Goal: Task Accomplishment & Management: Manage account settings

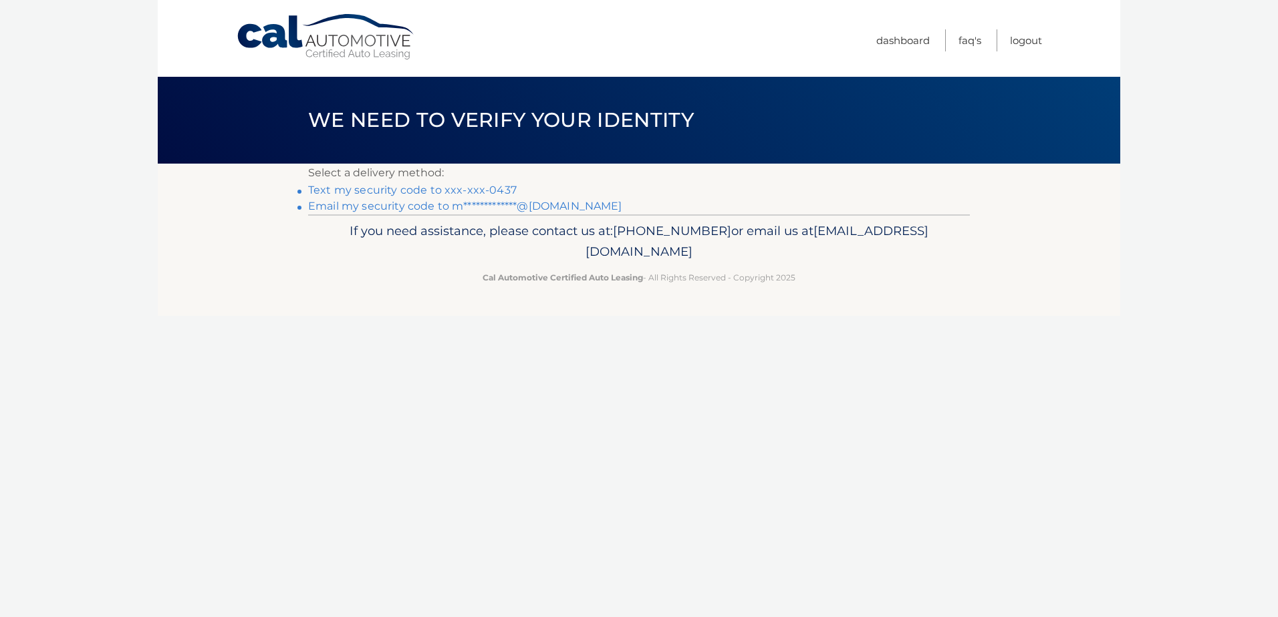
click at [410, 191] on link "Text my security code to xxx-xxx-0437" at bounding box center [412, 190] width 208 height 13
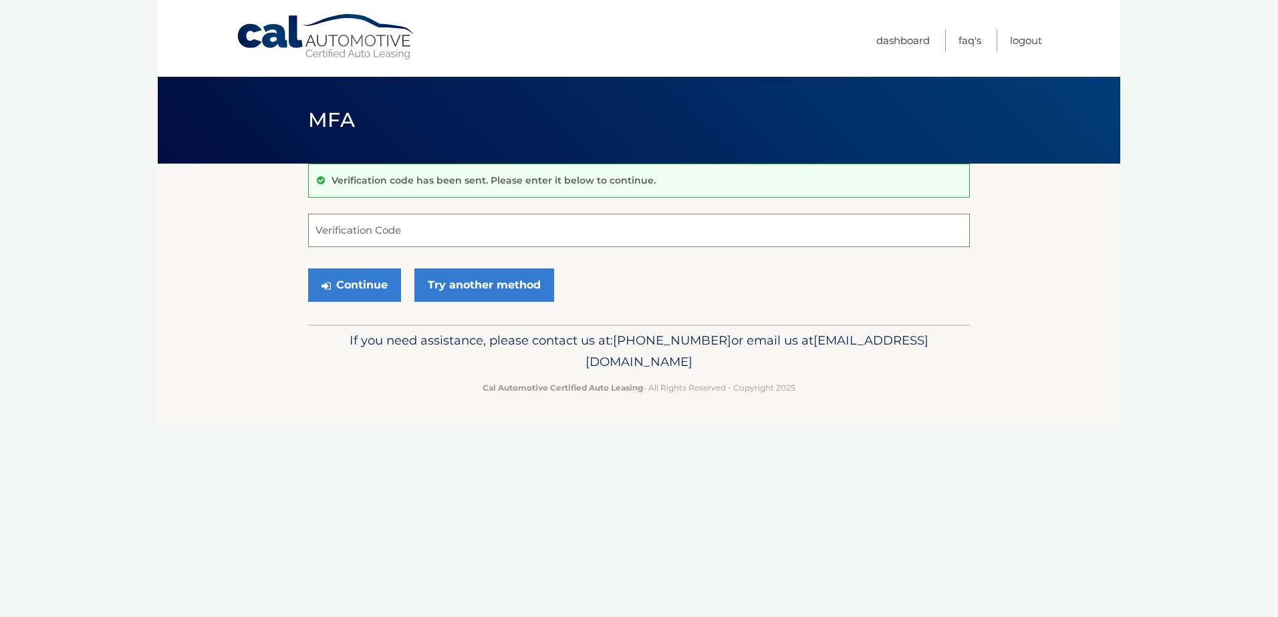
click at [430, 228] on input "Verification Code" at bounding box center [639, 230] width 662 height 33
type input "936264"
click at [308, 269] on button "Continue" at bounding box center [354, 285] width 93 height 33
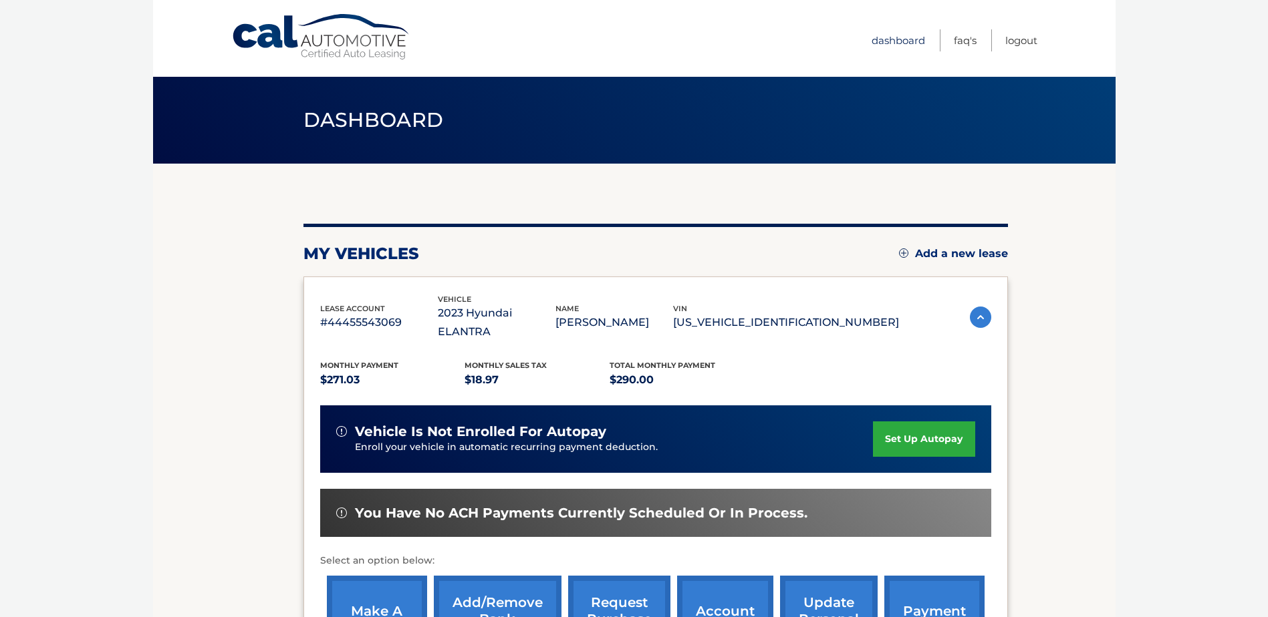
click at [899, 42] on link "Dashboard" at bounding box center [897, 40] width 53 height 22
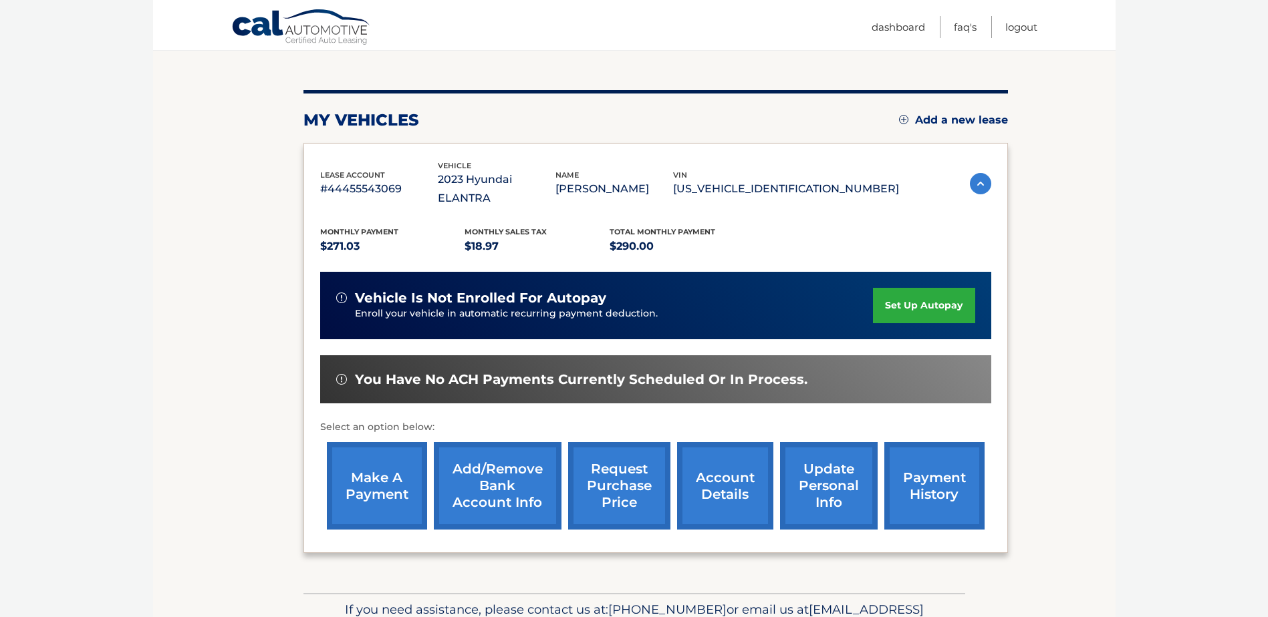
scroll to position [192, 0]
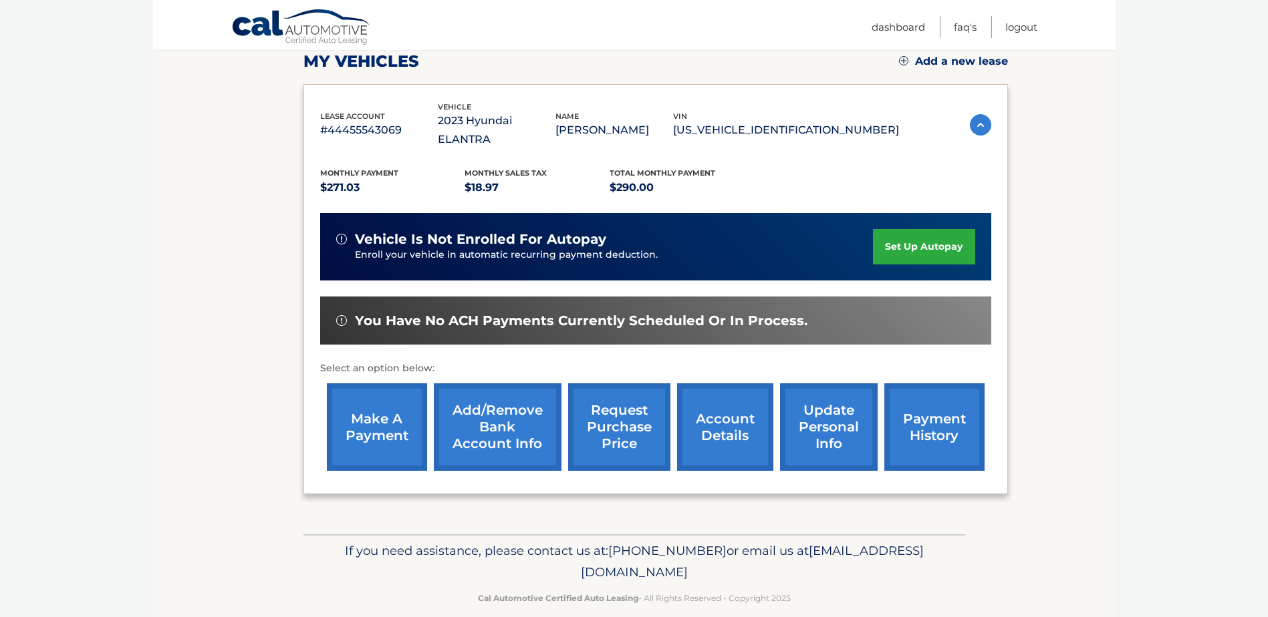
click at [629, 410] on link "request purchase price" at bounding box center [619, 428] width 102 height 88
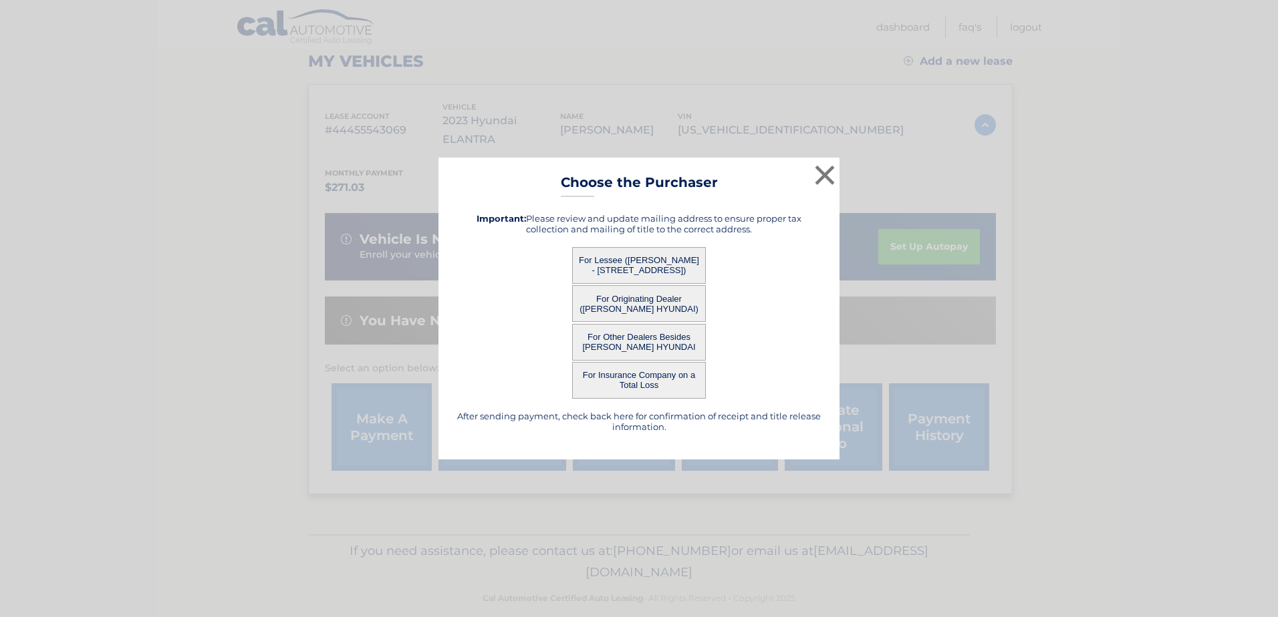
click at [643, 346] on button "For Other Dealers Besides LEHMAN HYUNDAI" at bounding box center [639, 342] width 134 height 37
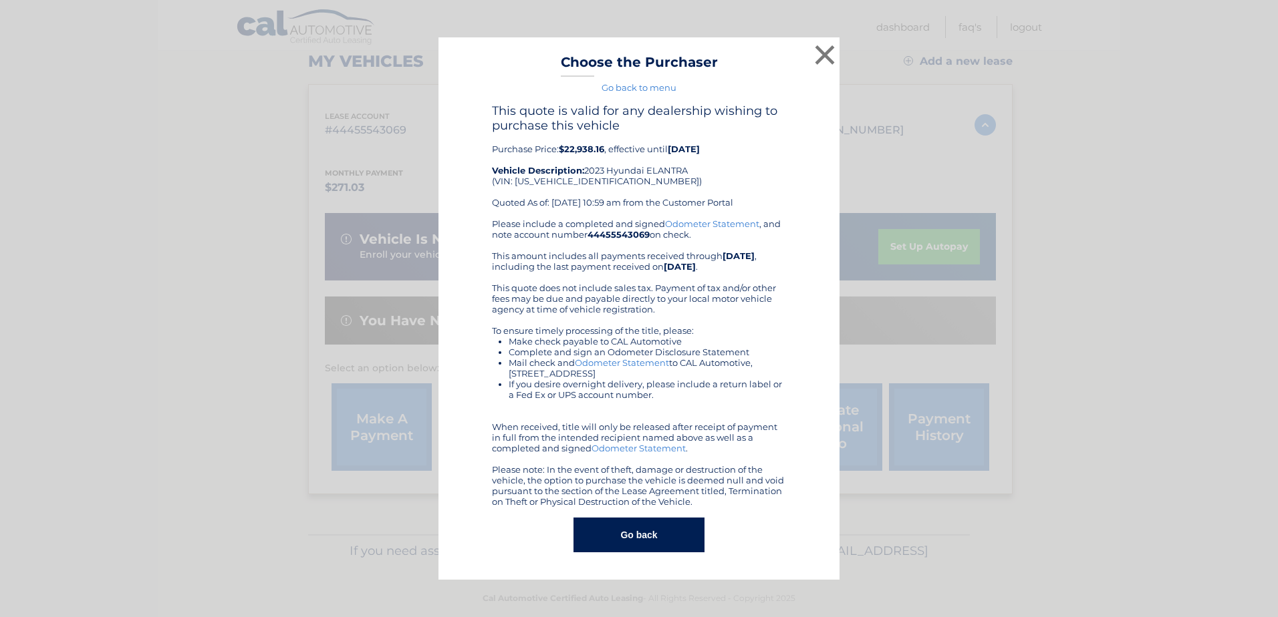
click at [638, 341] on li "Make check payable to CAL Automotive" at bounding box center [647, 341] width 277 height 11
click at [640, 532] on button "Go back" at bounding box center [638, 535] width 130 height 35
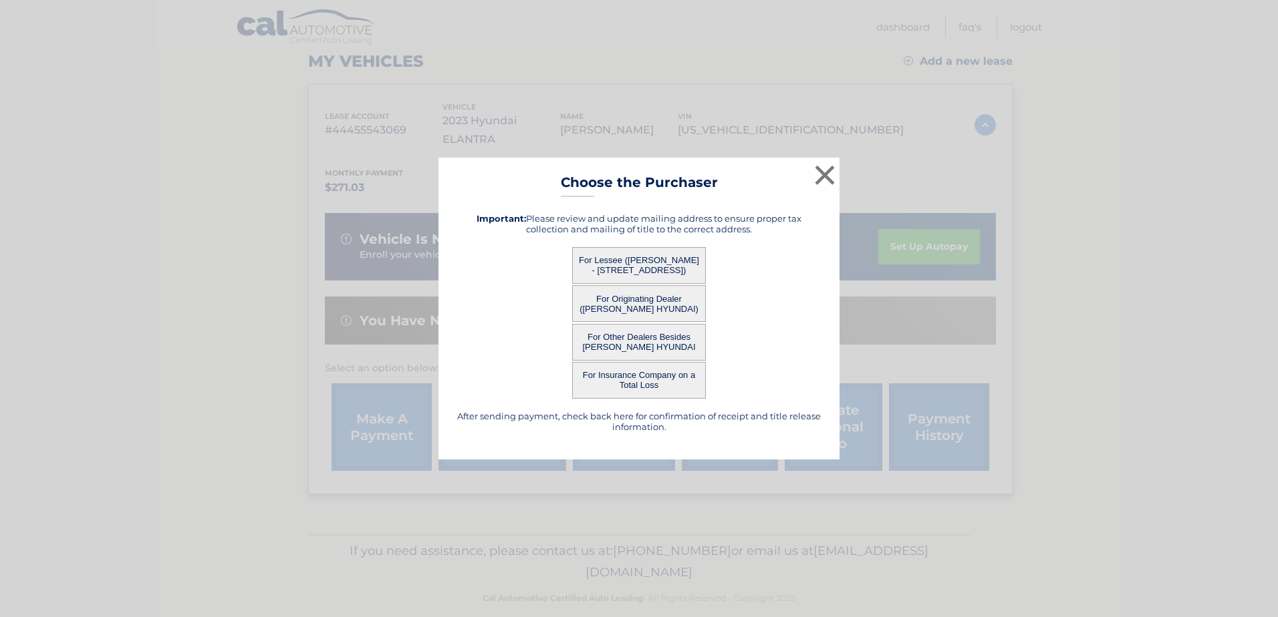
click at [636, 297] on button "For Originating Dealer ([PERSON_NAME] HYUNDAI)" at bounding box center [639, 303] width 134 height 37
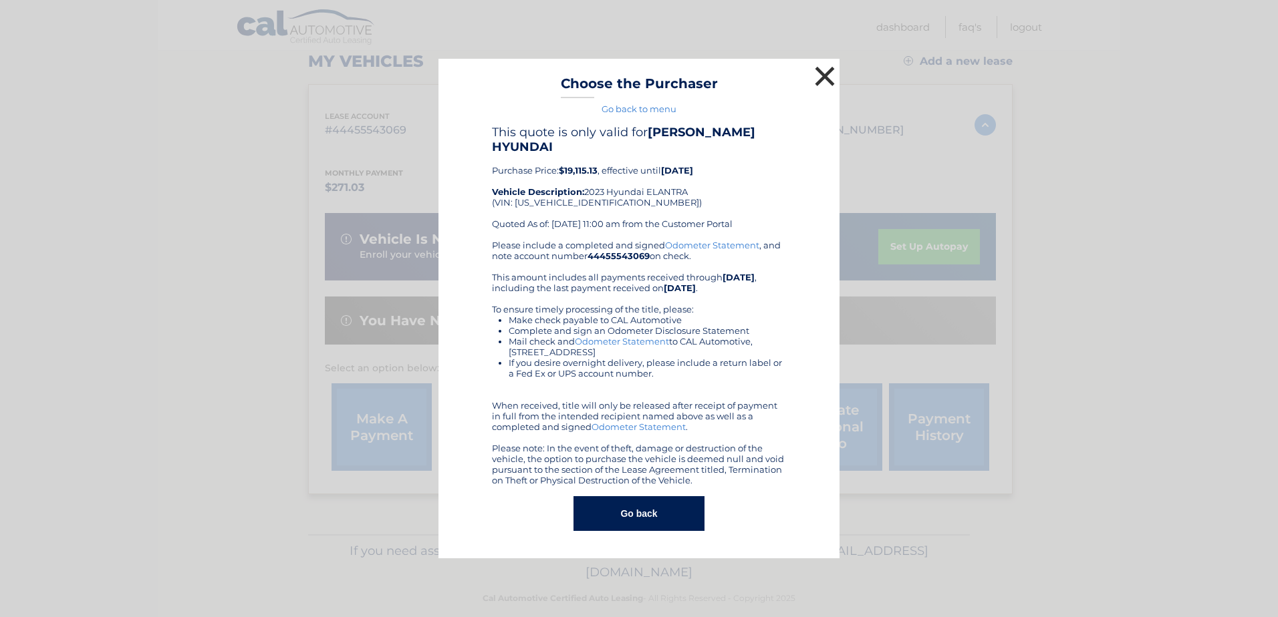
click at [829, 84] on button "×" at bounding box center [824, 76] width 27 height 27
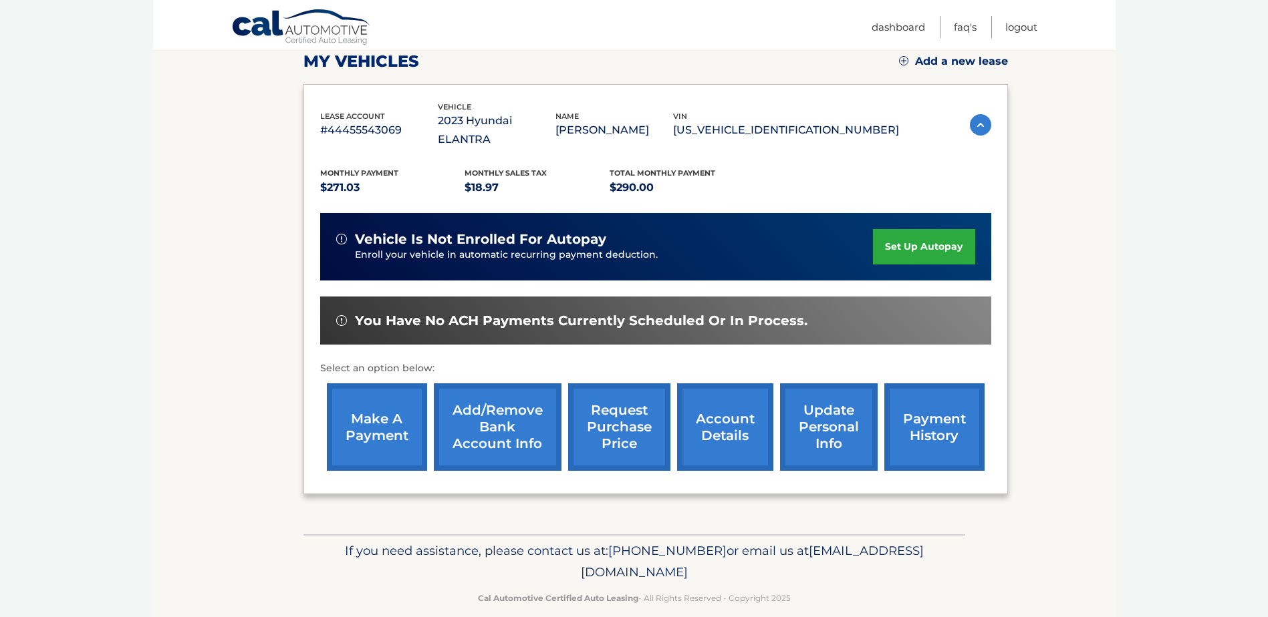
click at [725, 413] on link "account details" at bounding box center [725, 428] width 96 height 88
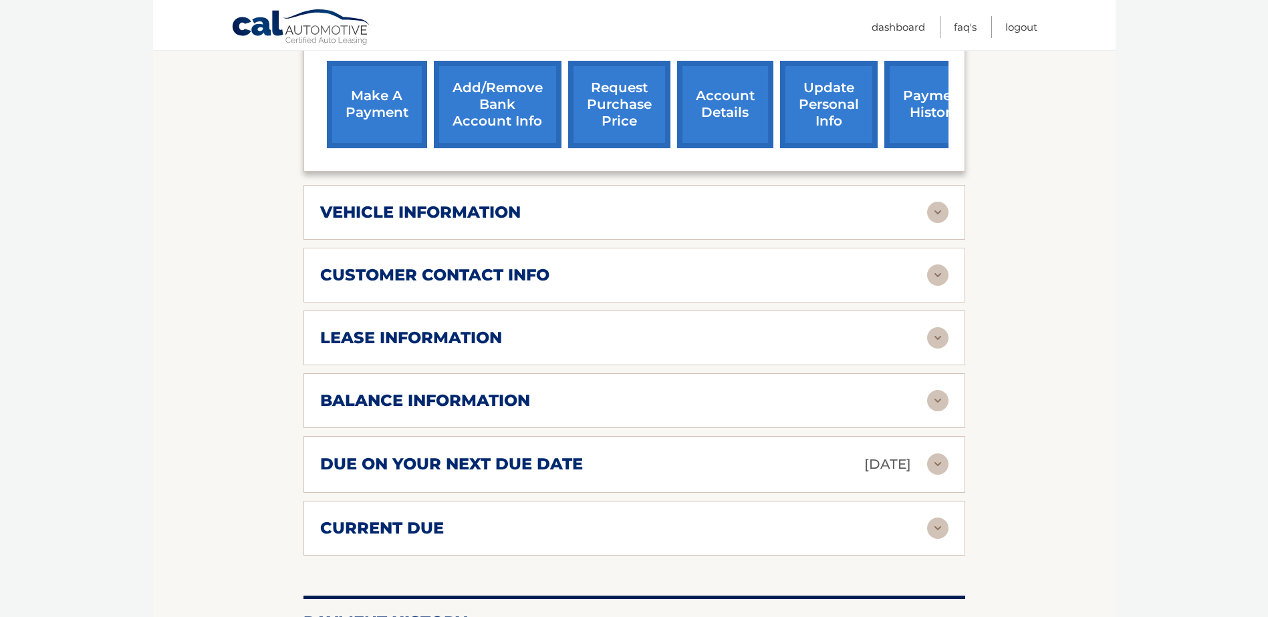
scroll to position [535, 0]
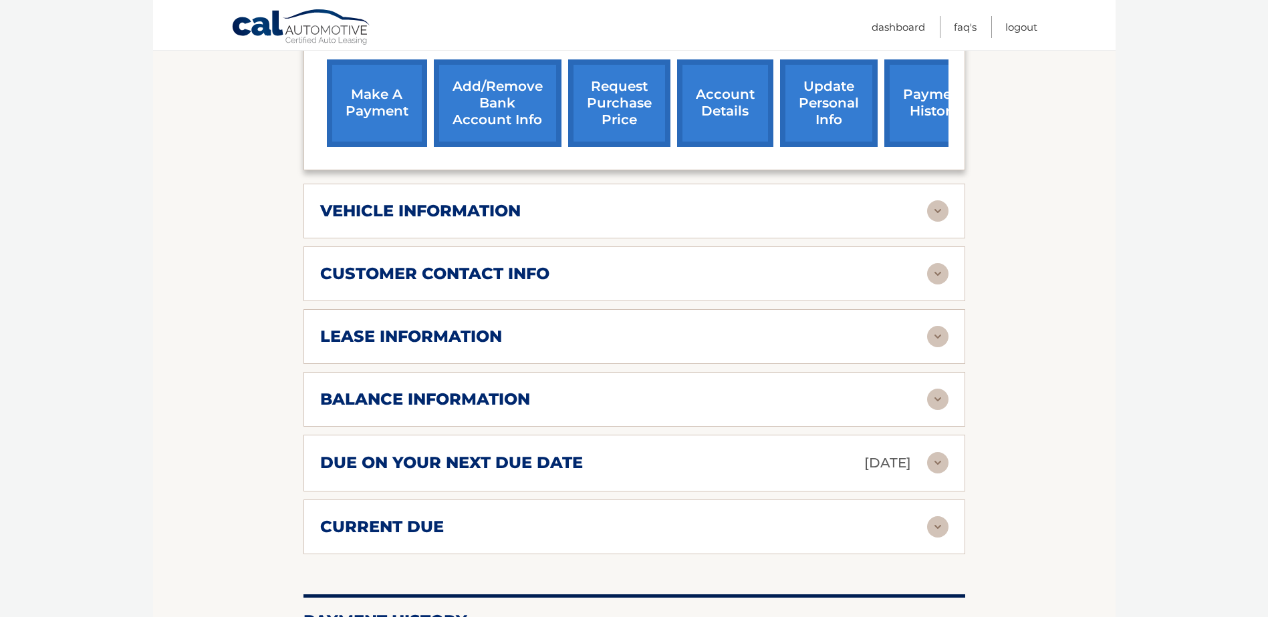
click at [935, 389] on img at bounding box center [937, 399] width 21 height 21
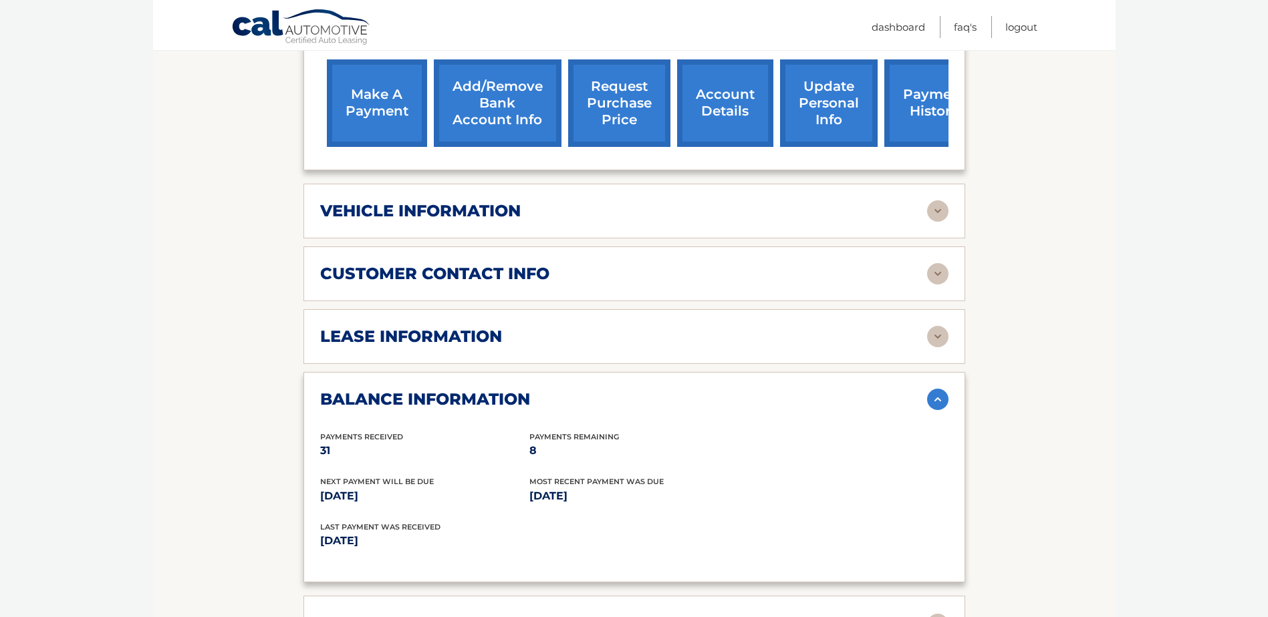
click at [942, 389] on img at bounding box center [937, 399] width 21 height 21
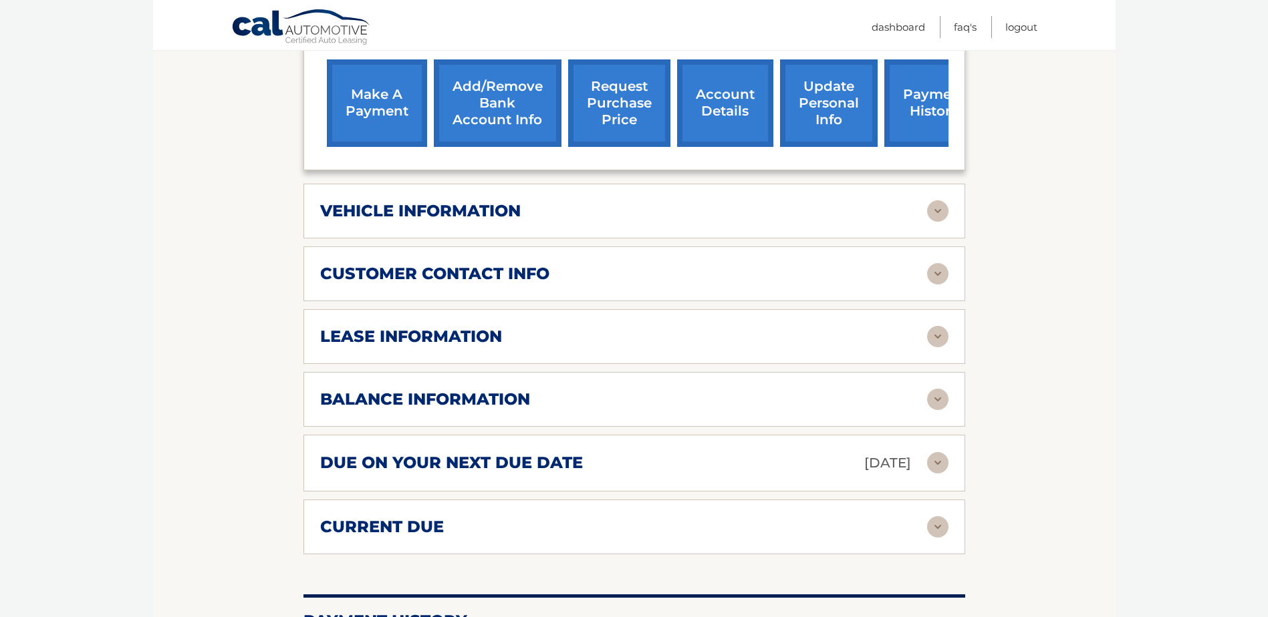
click at [935, 326] on img at bounding box center [937, 336] width 21 height 21
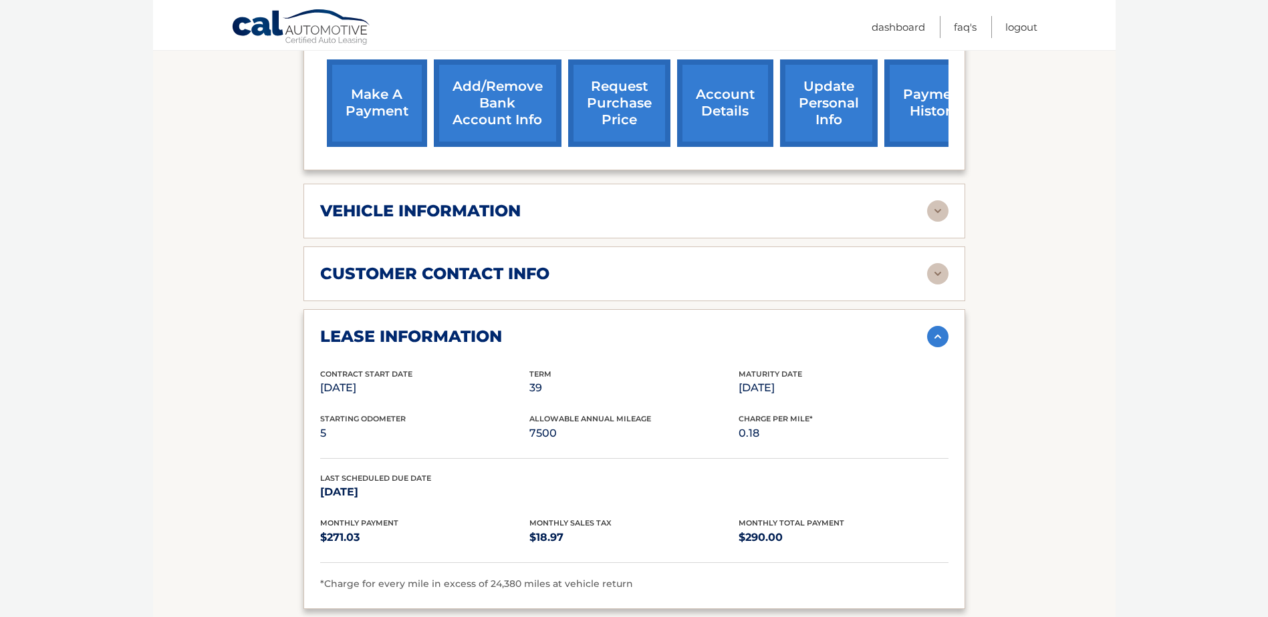
click at [935, 326] on img at bounding box center [937, 336] width 21 height 21
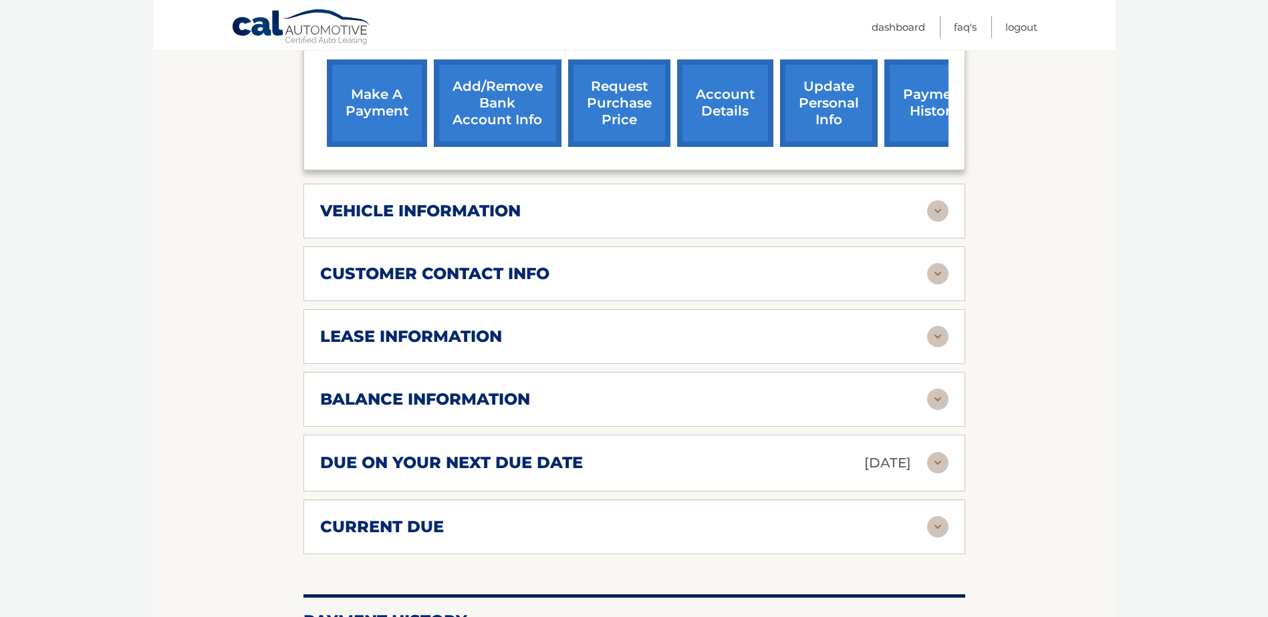
click at [935, 200] on img at bounding box center [937, 210] width 21 height 21
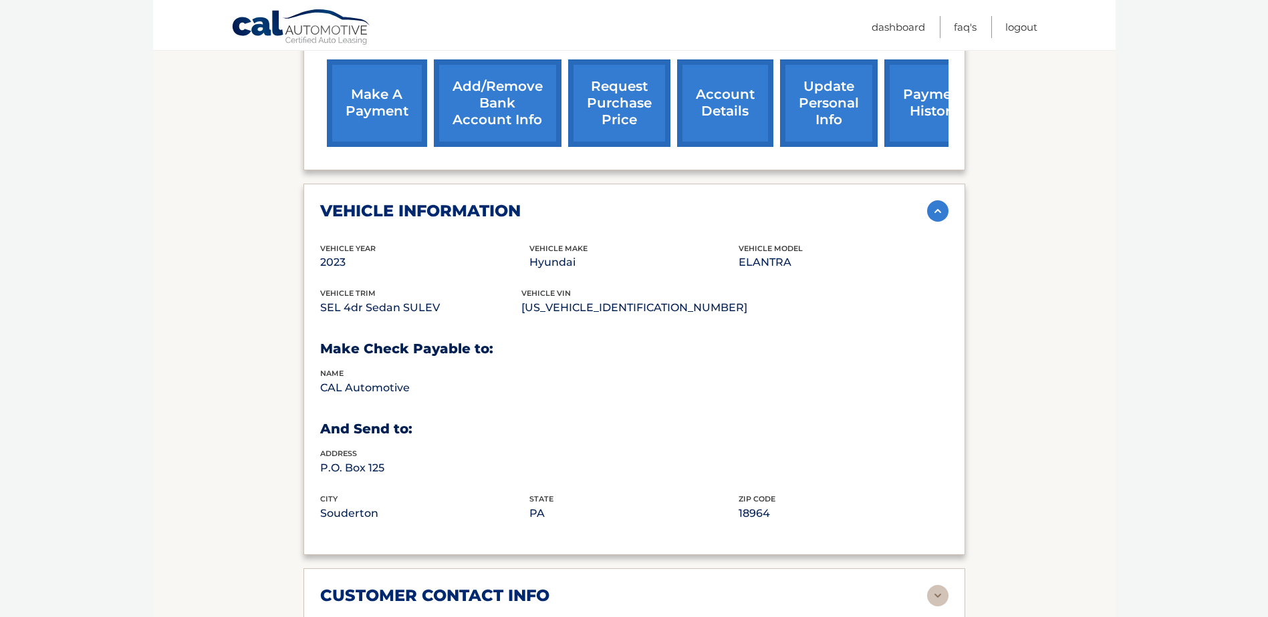
click at [935, 200] on img at bounding box center [937, 210] width 21 height 21
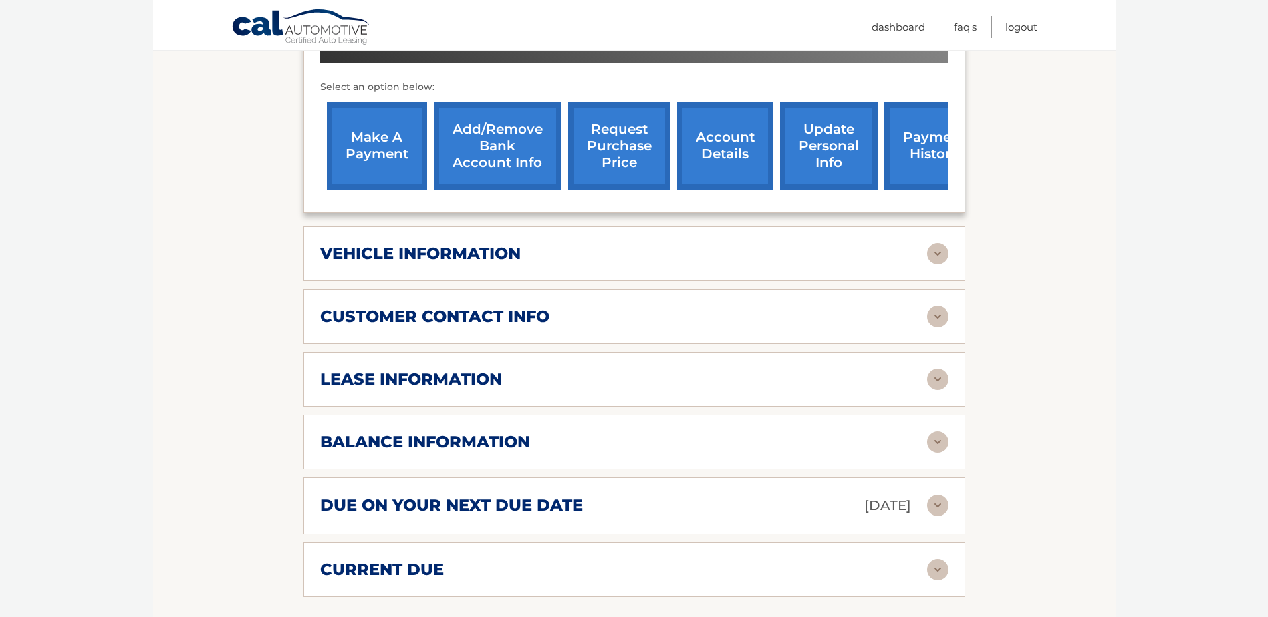
scroll to position [307, 0]
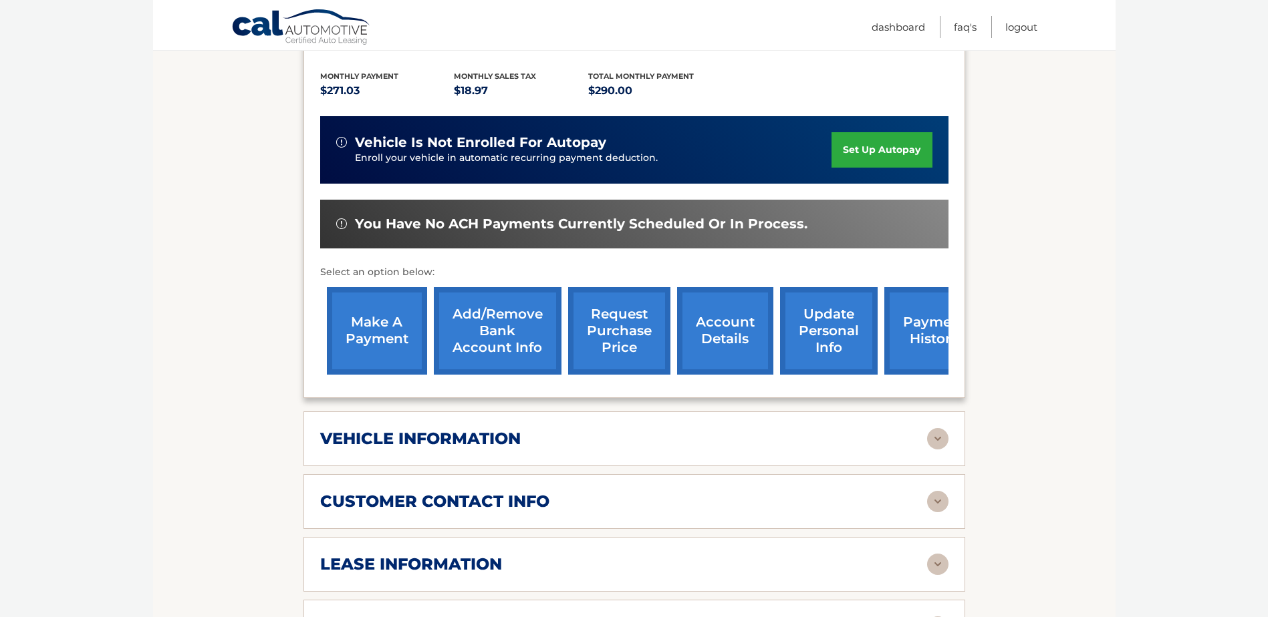
click at [625, 307] on link "request purchase price" at bounding box center [619, 331] width 102 height 88
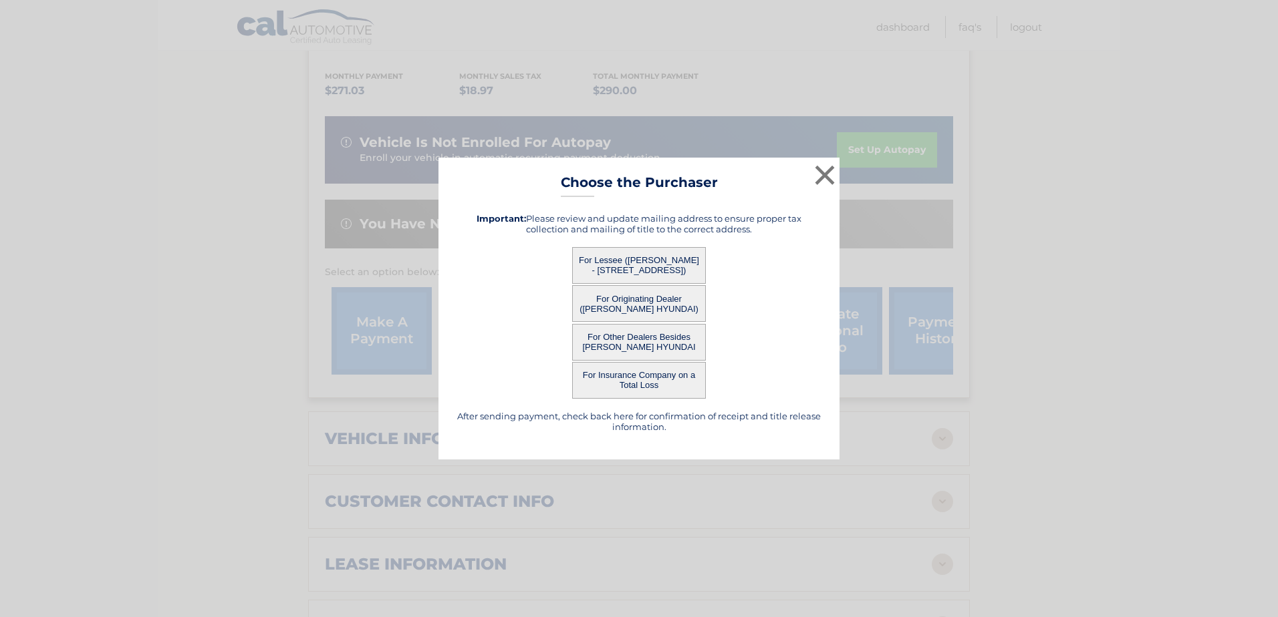
click at [625, 304] on button "For Originating Dealer ([PERSON_NAME] HYUNDAI)" at bounding box center [639, 303] width 134 height 37
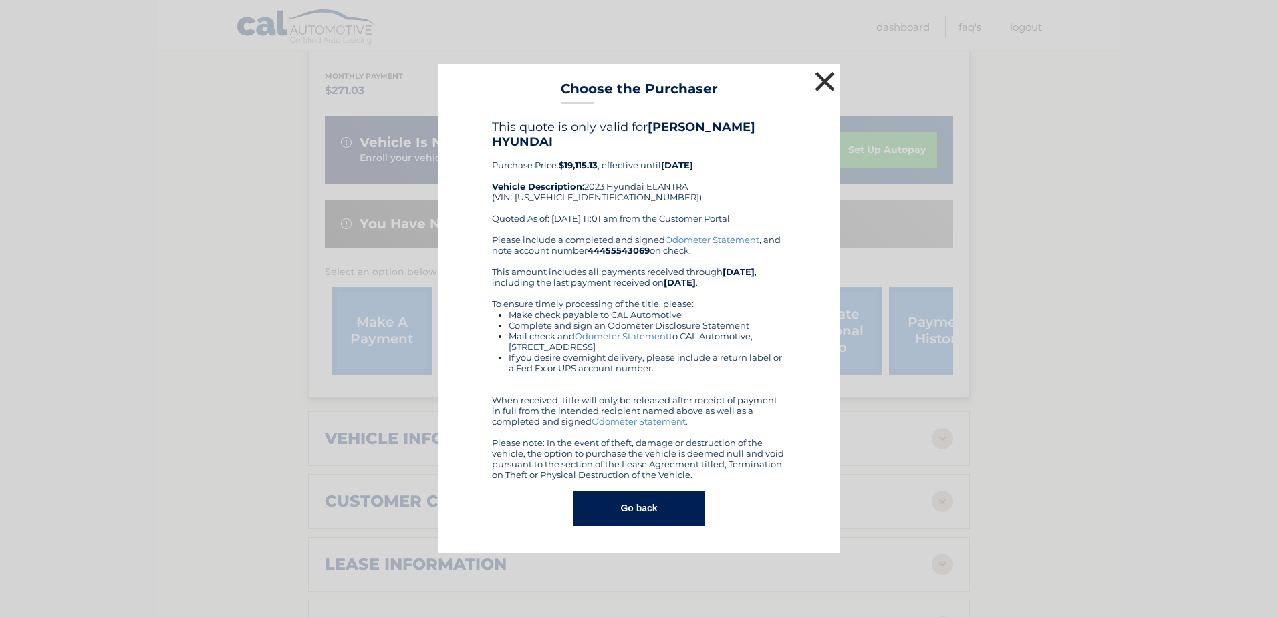
click at [823, 91] on button "×" at bounding box center [824, 81] width 27 height 27
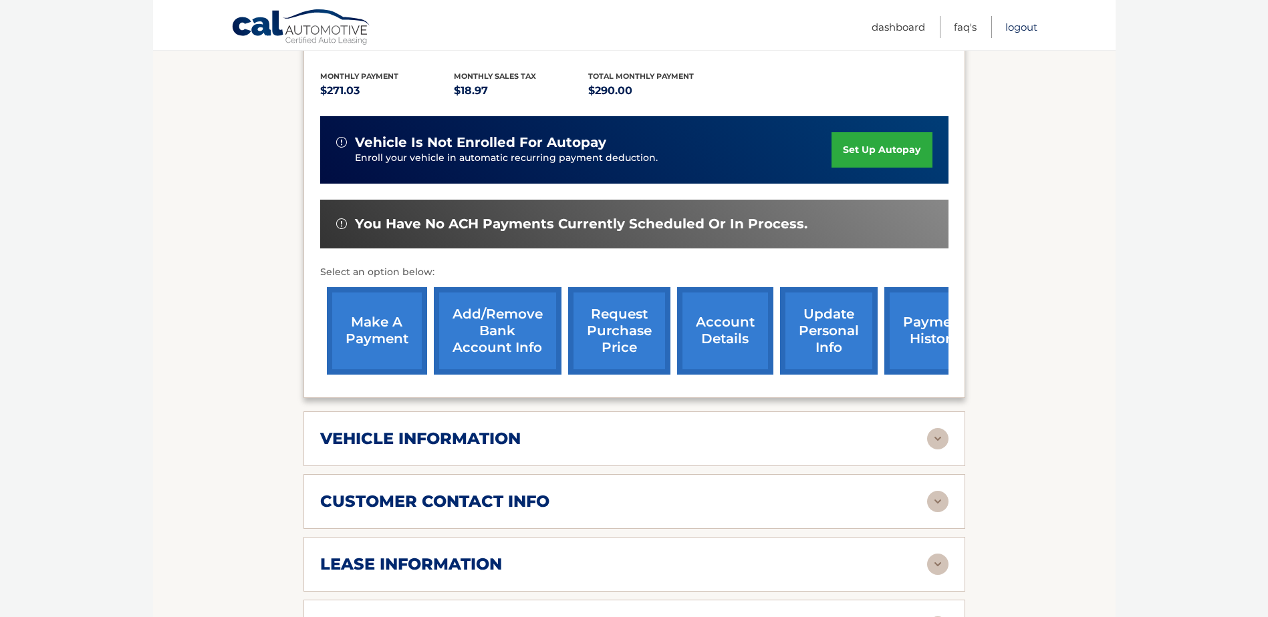
click at [1028, 27] on link "Logout" at bounding box center [1021, 27] width 32 height 22
